Goal: Find specific page/section: Find specific page/section

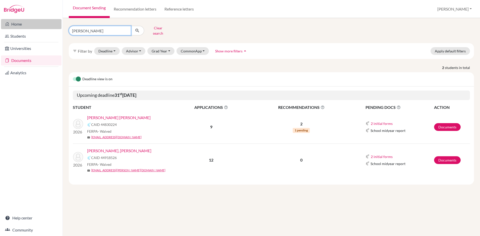
drag, startPoint x: 93, startPoint y: 31, endPoint x: 51, endPoint y: 28, distance: 42.2
click at [51, 28] on div "Home Students Universities Documents Analytics Help center Community Document S…" at bounding box center [240, 118] width 480 height 236
type input "chasi"
click button "submit" at bounding box center [137, 31] width 13 height 10
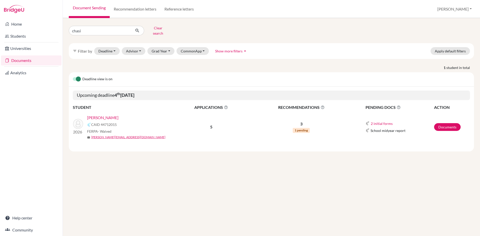
click at [104, 115] on link "[PERSON_NAME]" at bounding box center [102, 118] width 31 height 6
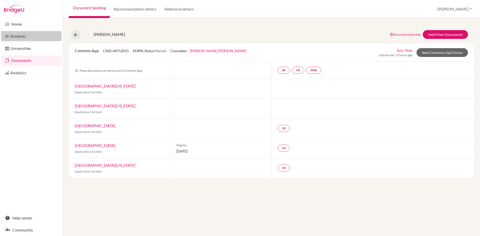
click at [15, 36] on link "Students" at bounding box center [31, 36] width 60 height 10
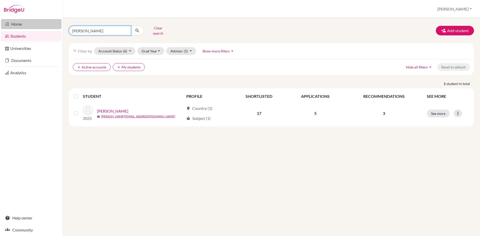
drag, startPoint x: 108, startPoint y: 28, endPoint x: 47, endPoint y: 26, distance: 60.8
click at [47, 26] on div "Home Students Universities Documents Analytics Help center Community Students o…" at bounding box center [240, 118] width 480 height 236
type input "chasi"
click button "submit" at bounding box center [137, 31] width 13 height 10
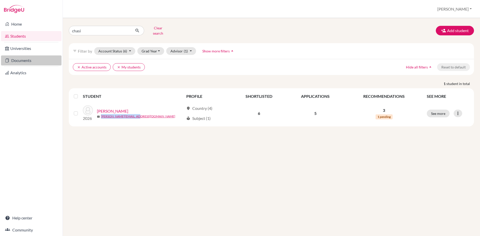
click at [25, 61] on link "Documents" at bounding box center [31, 60] width 60 height 10
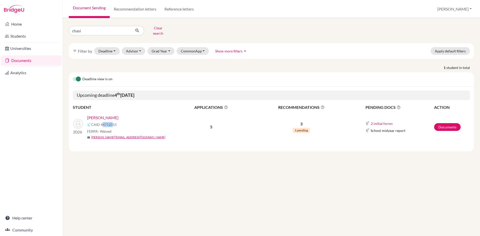
drag, startPoint x: 101, startPoint y: 122, endPoint x: 113, endPoint y: 121, distance: 11.8
click at [113, 122] on span "CAID 44712015" at bounding box center [104, 124] width 26 height 5
drag, startPoint x: 117, startPoint y: 121, endPoint x: 100, endPoint y: 122, distance: 17.3
click at [100, 122] on div "CAID 44712015" at bounding box center [132, 125] width 90 height 6
copy span "44712015"
